Goal: Check status: Check status

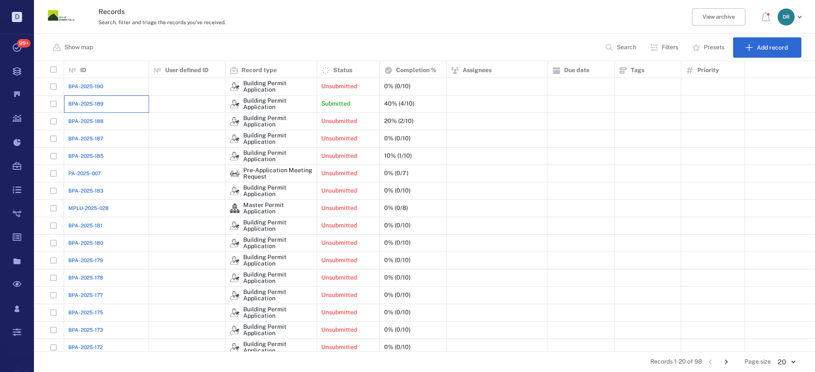
click at [105, 101] on div "BPA-2025-189" at bounding box center [106, 104] width 76 height 17
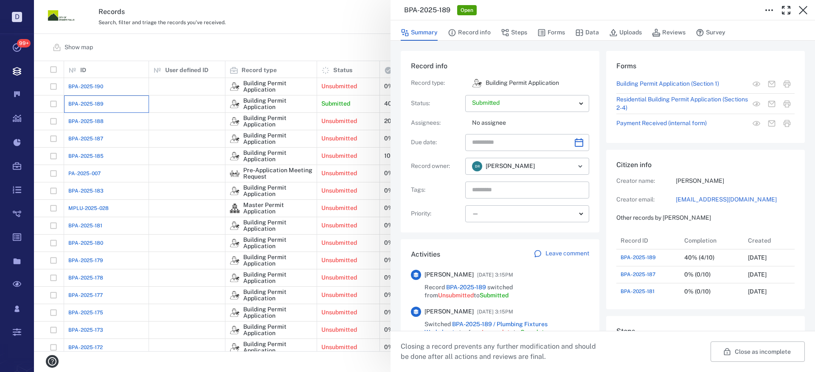
scroll to position [102, 162]
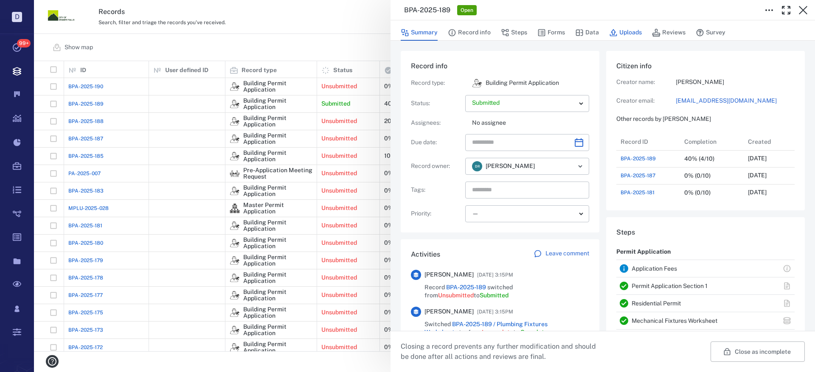
click at [630, 32] on button "Uploads" at bounding box center [625, 33] width 33 height 16
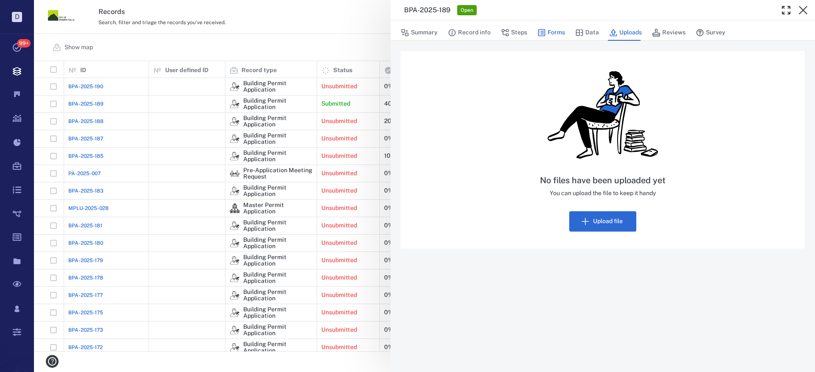
click at [549, 32] on button "Forms" at bounding box center [552, 33] width 28 height 16
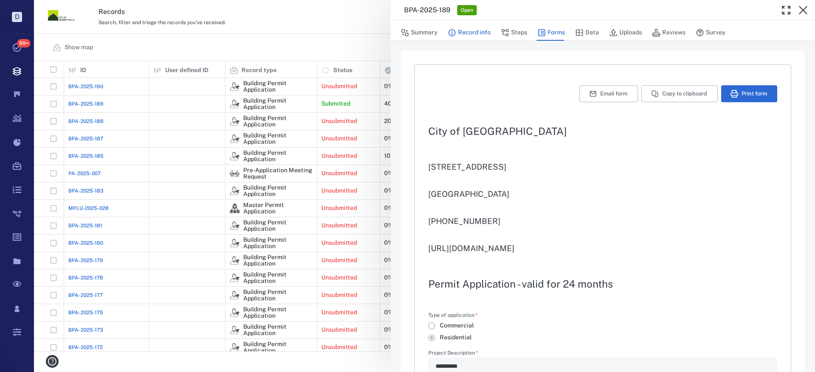
type input "**********"
type textarea "*"
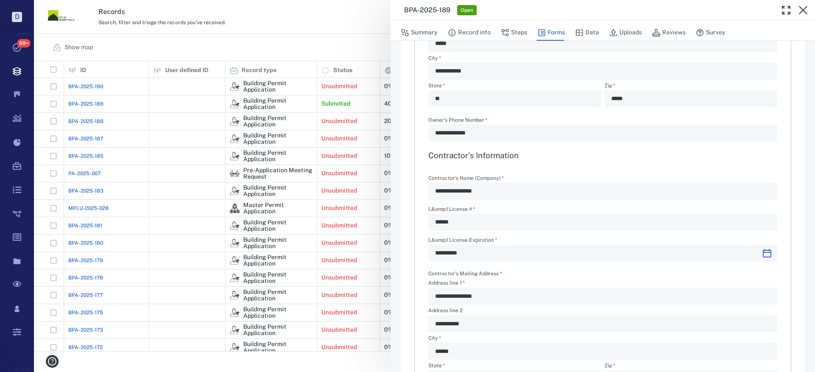
scroll to position [138, 0]
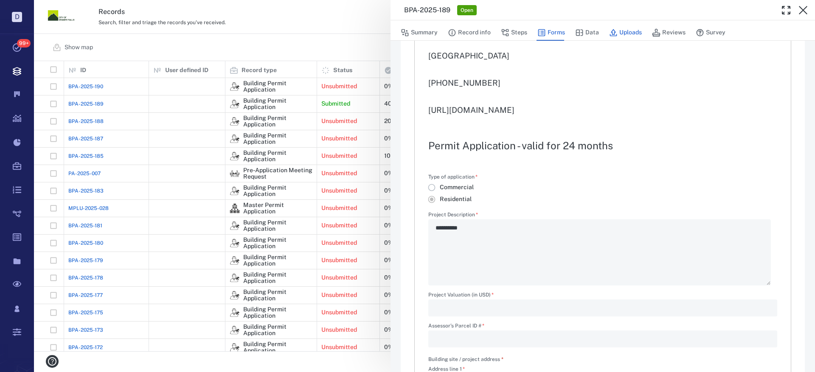
click at [626, 34] on button "Uploads" at bounding box center [625, 33] width 33 height 16
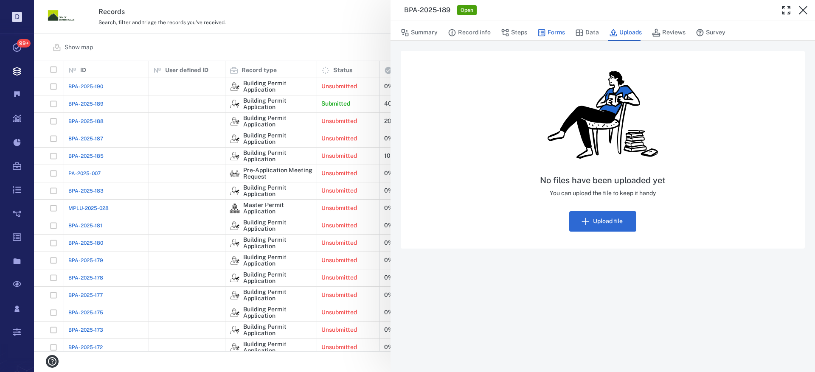
click at [560, 31] on button "Forms" at bounding box center [552, 33] width 28 height 16
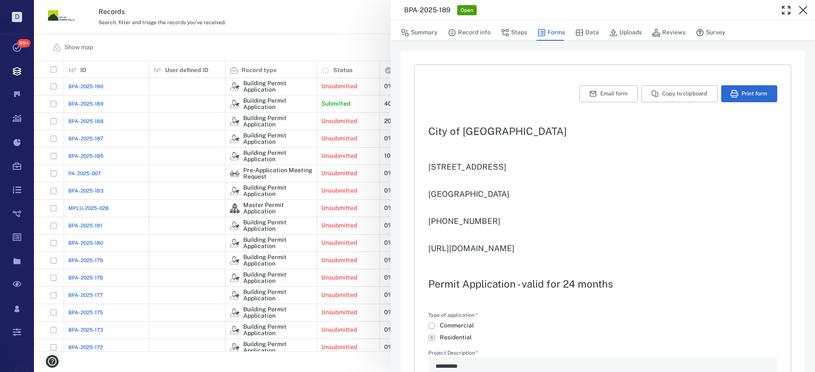
type input "**********"
type textarea "*"
drag, startPoint x: 635, startPoint y: 34, endPoint x: 815, endPoint y: 8, distance: 181.5
click at [635, 33] on button "Uploads" at bounding box center [625, 33] width 33 height 16
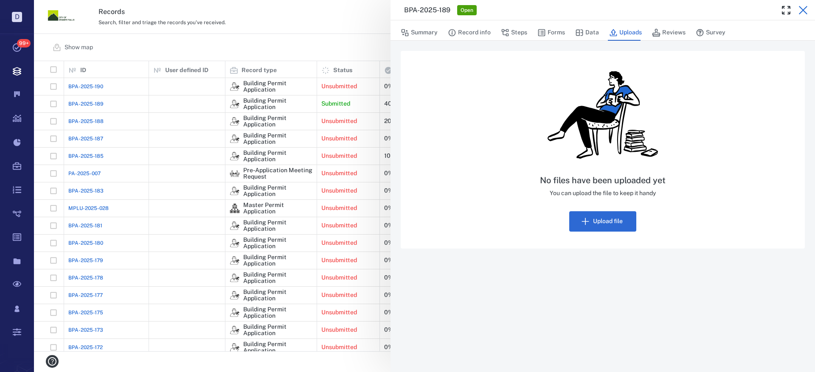
click at [802, 9] on icon "button" at bounding box center [803, 10] width 8 height 8
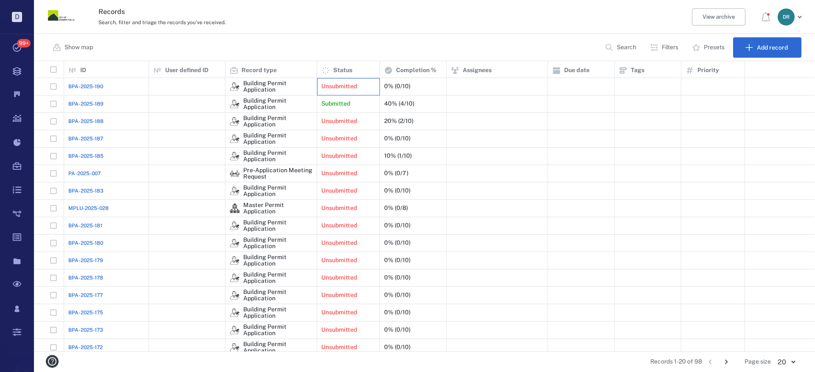
click at [329, 84] on p "Unsubmitted" at bounding box center [339, 86] width 36 height 8
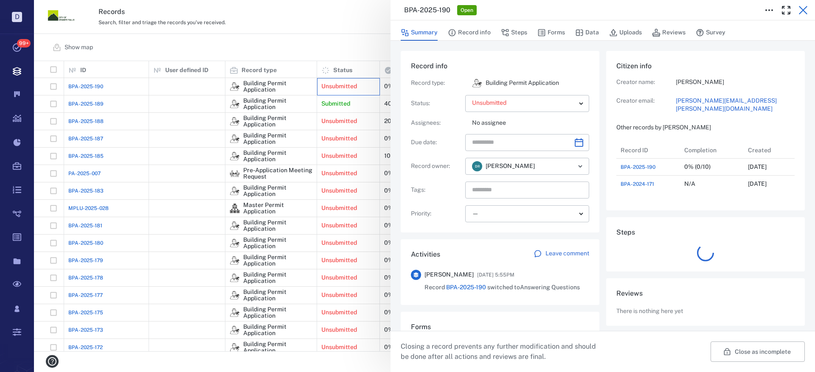
scroll to position [51, 169]
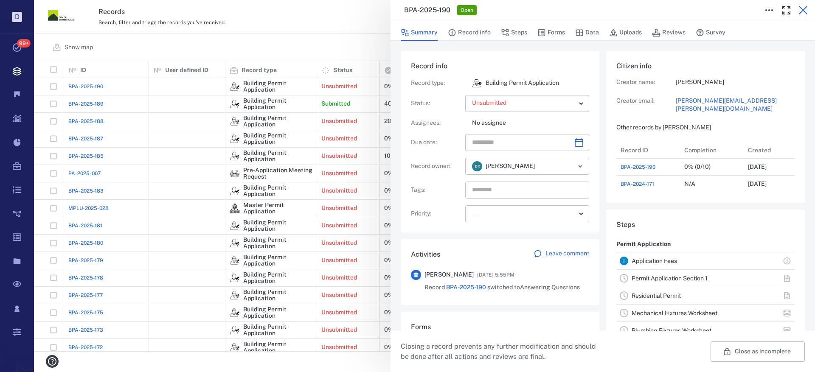
click at [805, 7] on icon "button" at bounding box center [803, 10] width 10 height 10
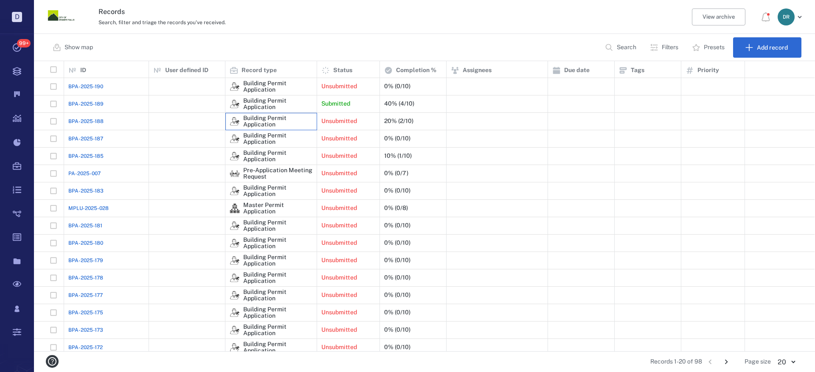
click at [265, 125] on div "Building Permit Application" at bounding box center [277, 121] width 69 height 13
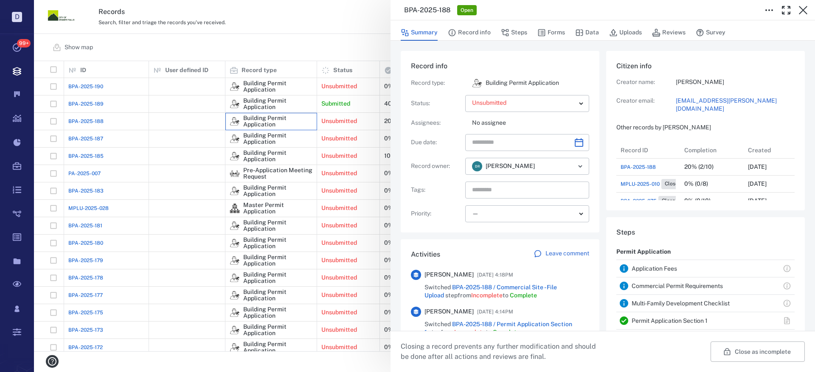
scroll to position [85, 162]
click at [806, 9] on icon "button" at bounding box center [803, 10] width 10 height 10
